Goal: Contribute content

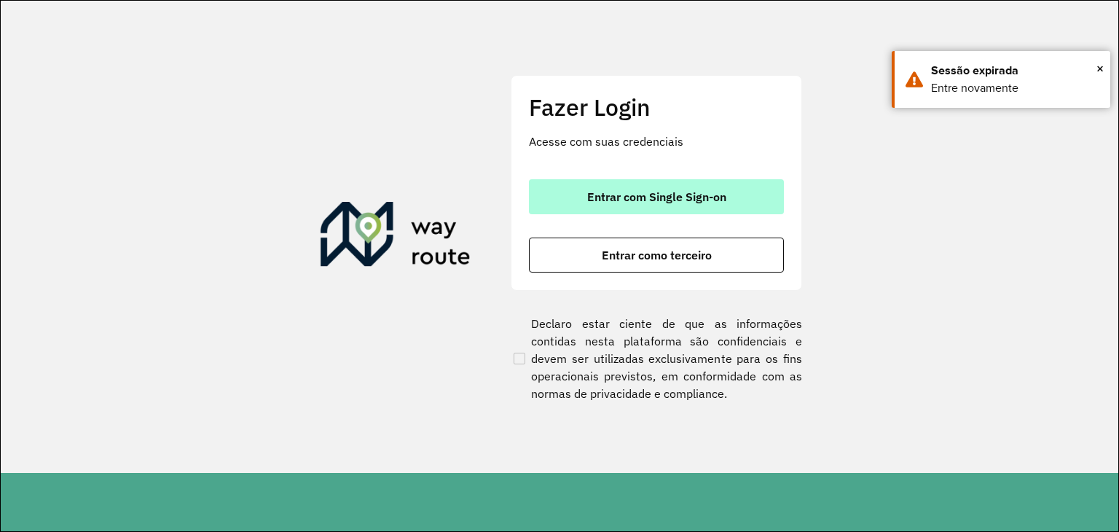
click at [595, 187] on button "Entrar com Single Sign-on" at bounding box center [656, 196] width 255 height 35
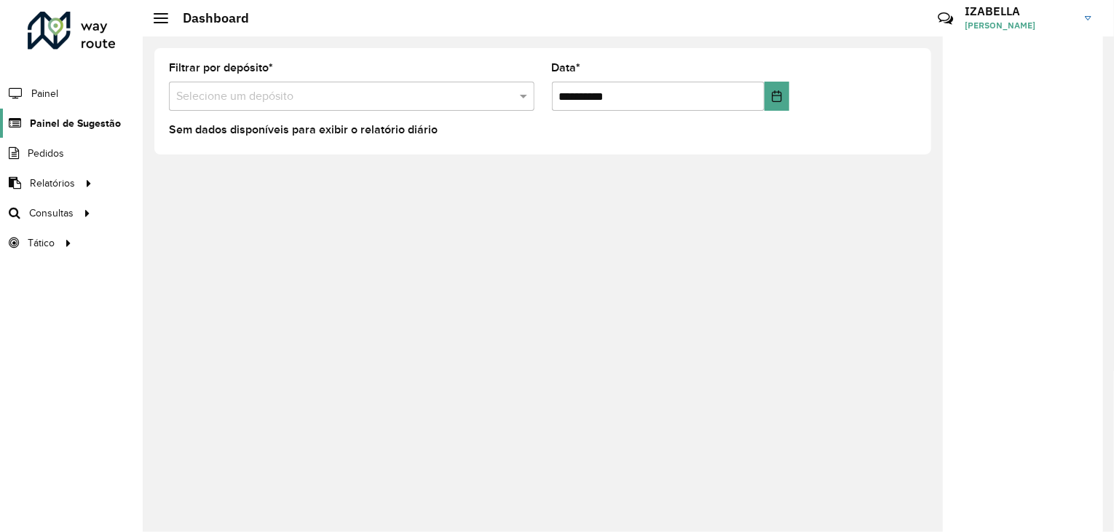
click at [63, 126] on span "Painel de Sugestão" at bounding box center [75, 123] width 91 height 15
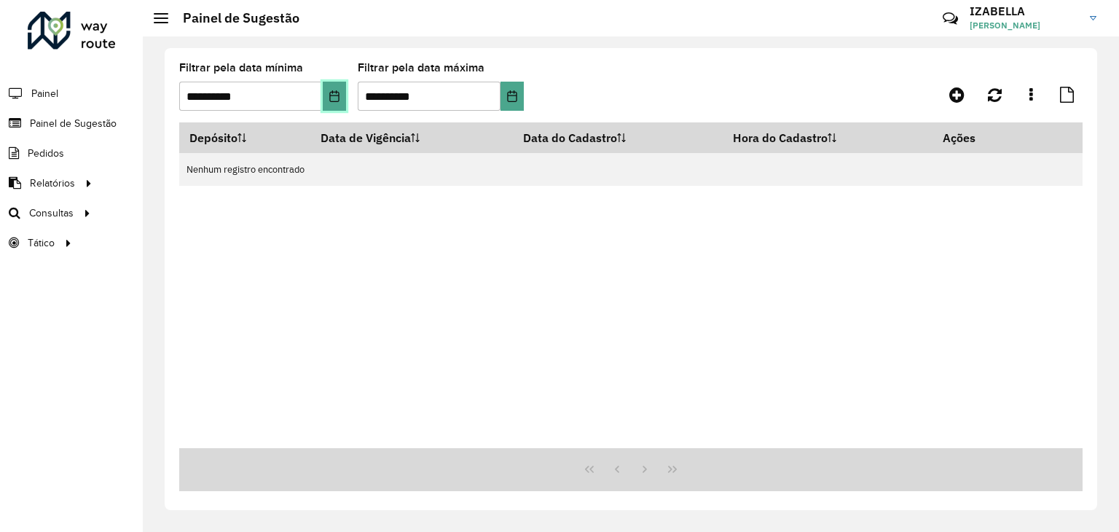
click at [327, 95] on button "Choose Date" at bounding box center [334, 96] width 23 height 29
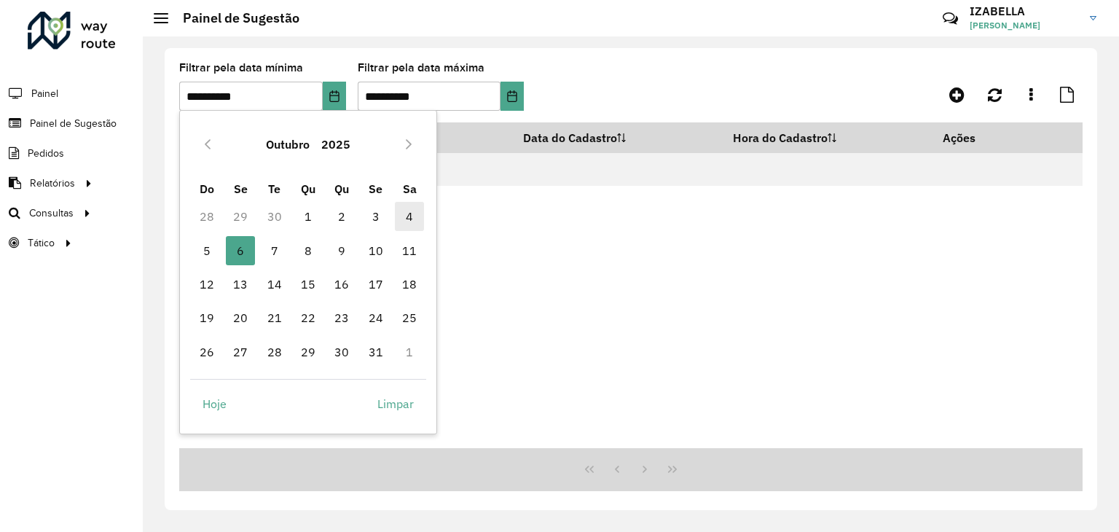
click at [395, 216] on span "4" at bounding box center [409, 216] width 29 height 29
type input "**********"
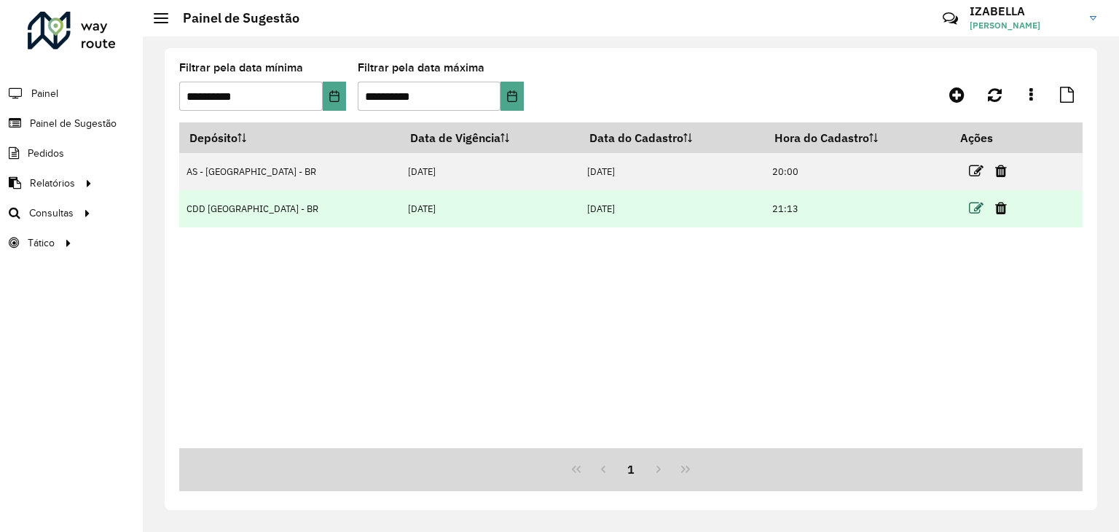
click at [969, 203] on icon at bounding box center [976, 208] width 15 height 15
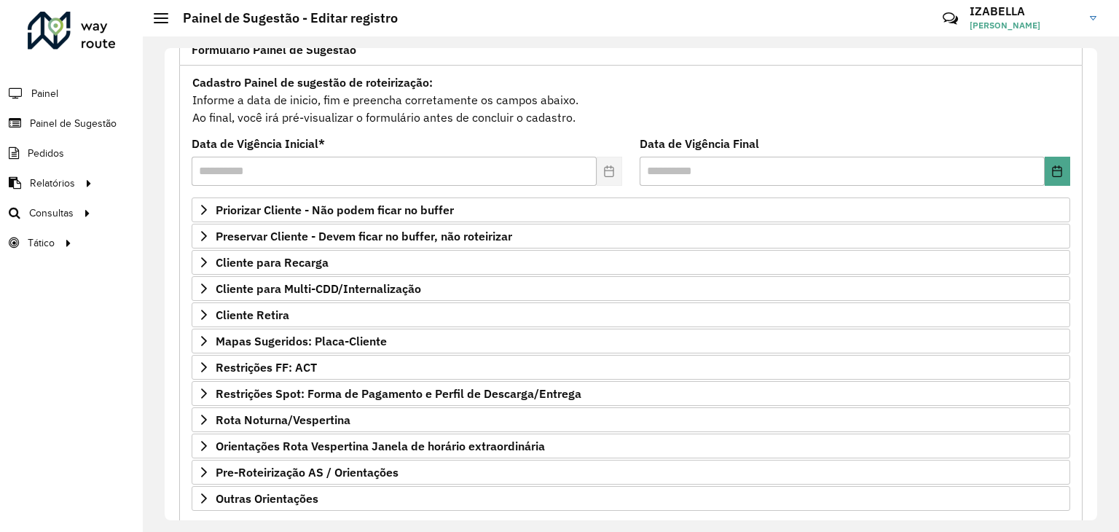
scroll to position [189, 0]
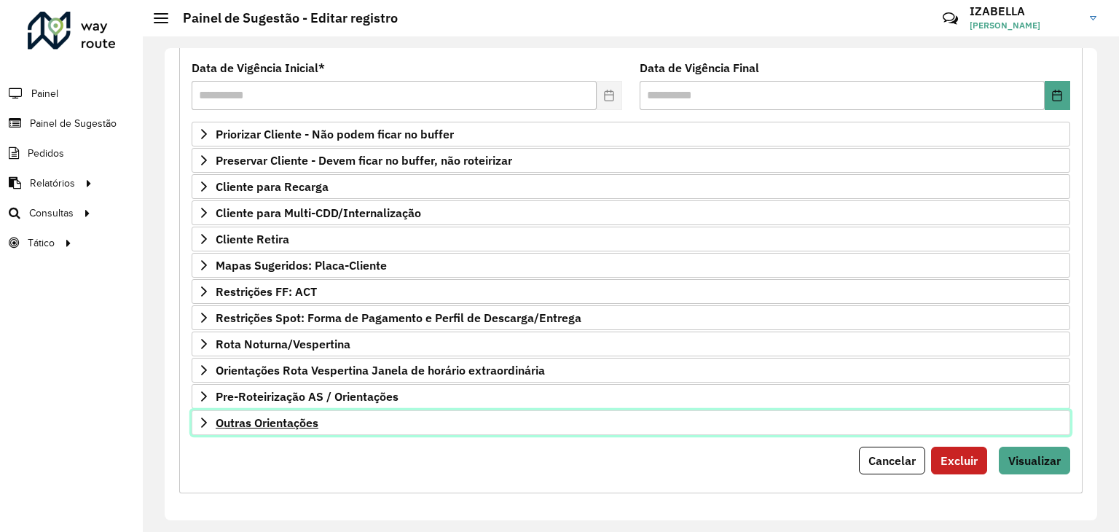
click at [784, 421] on link "Outras Orientações" at bounding box center [631, 422] width 878 height 25
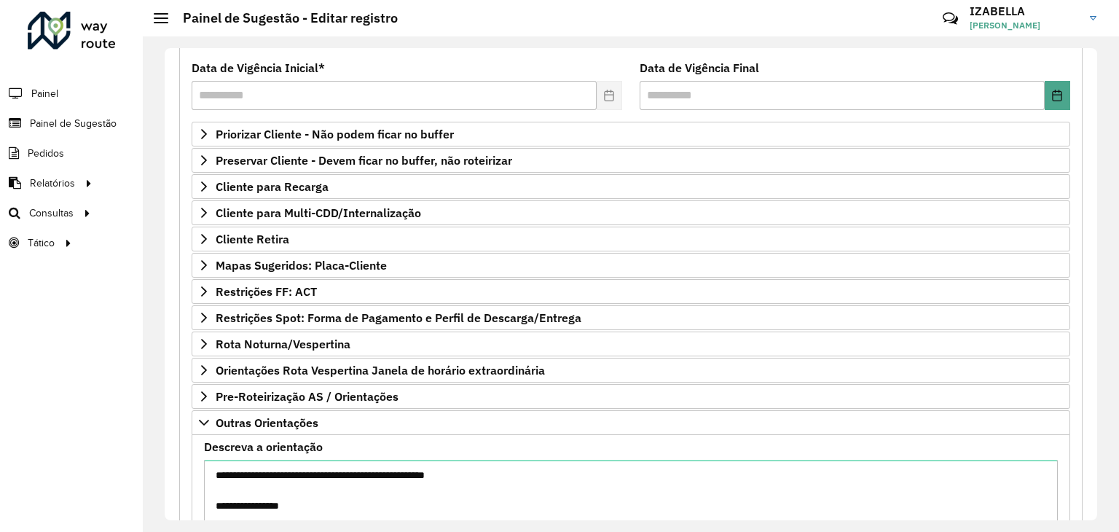
drag, startPoint x: 1097, startPoint y: 324, endPoint x: 1098, endPoint y: 427, distance: 102.7
click at [1098, 427] on div "Selecione um depósito * Selecione uma opção × CDD Brasilia - BR Formulário Pain…" at bounding box center [631, 283] width 976 height 495
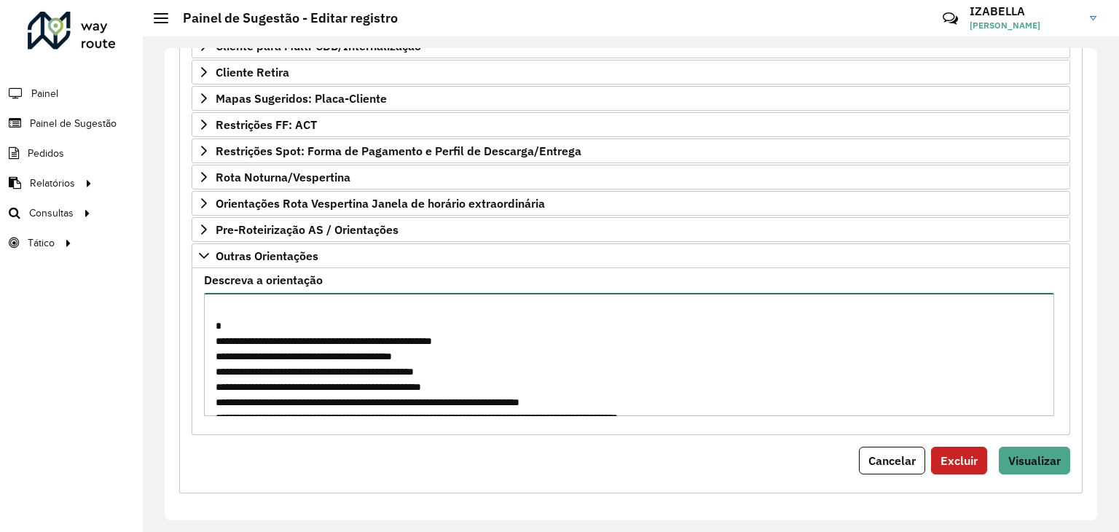
scroll to position [317, 0]
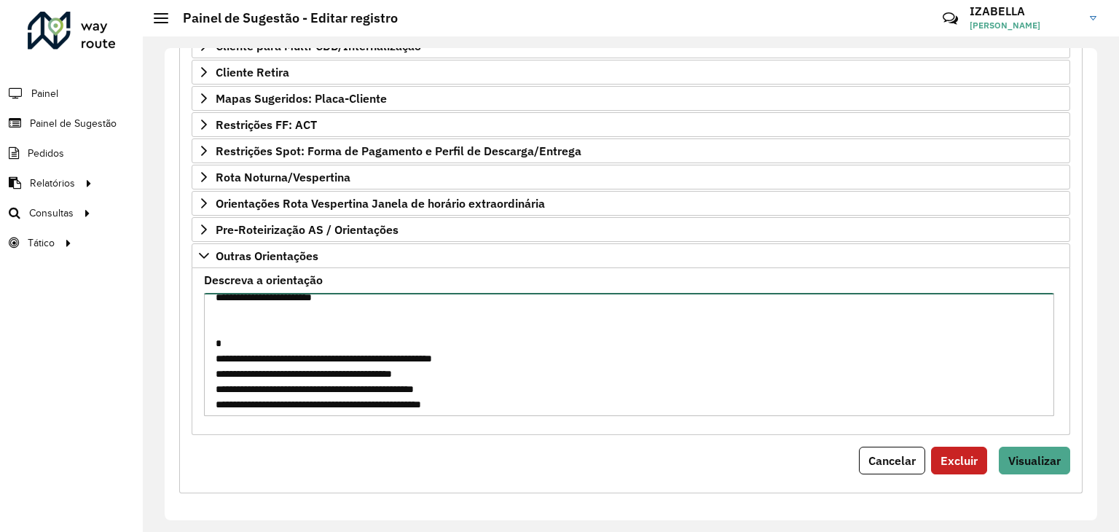
drag, startPoint x: 793, startPoint y: 396, endPoint x: 215, endPoint y: 349, distance: 580.1
click at [215, 349] on textarea "**********" at bounding box center [629, 354] width 850 height 123
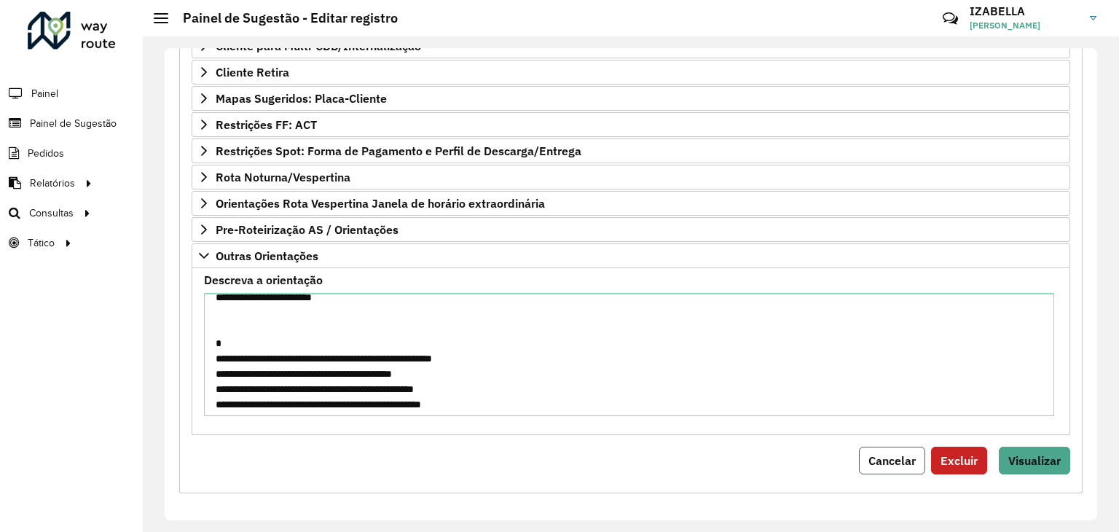
click at [875, 453] on span "Cancelar" at bounding box center [891, 460] width 47 height 15
